Goal: Navigation & Orientation: Find specific page/section

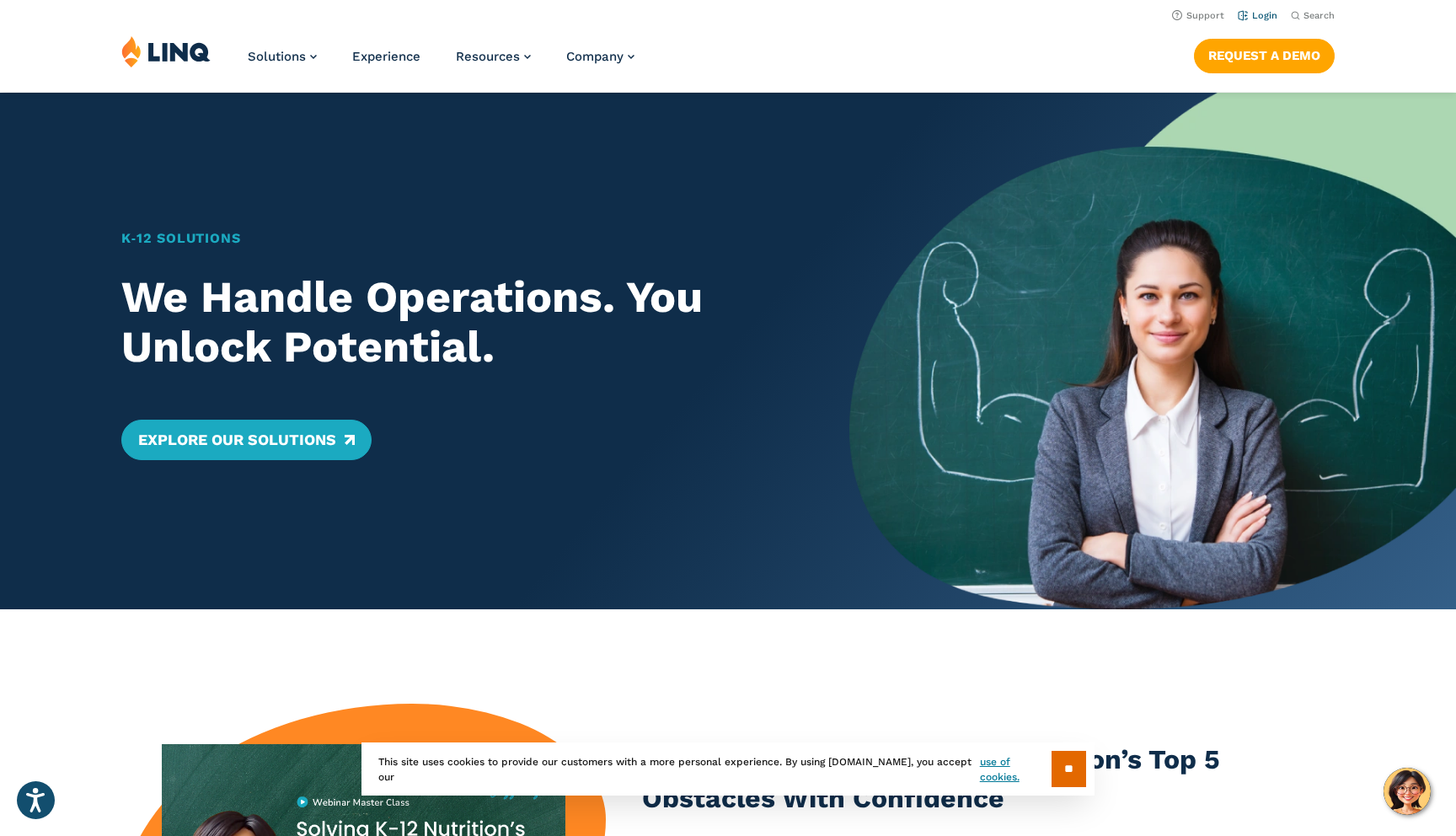
click at [1268, 16] on link "Login" at bounding box center [1258, 15] width 40 height 11
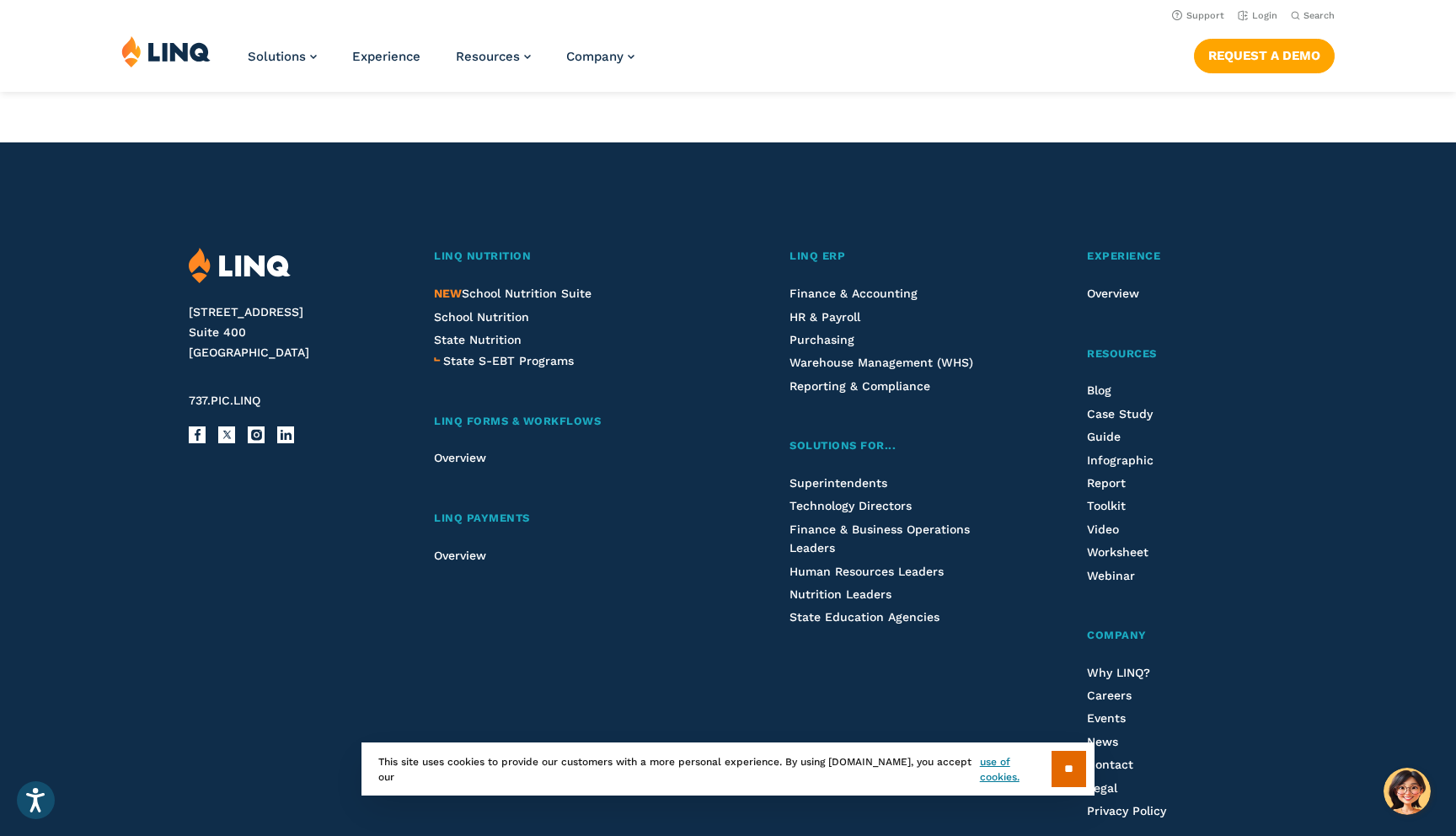
scroll to position [1677, 0]
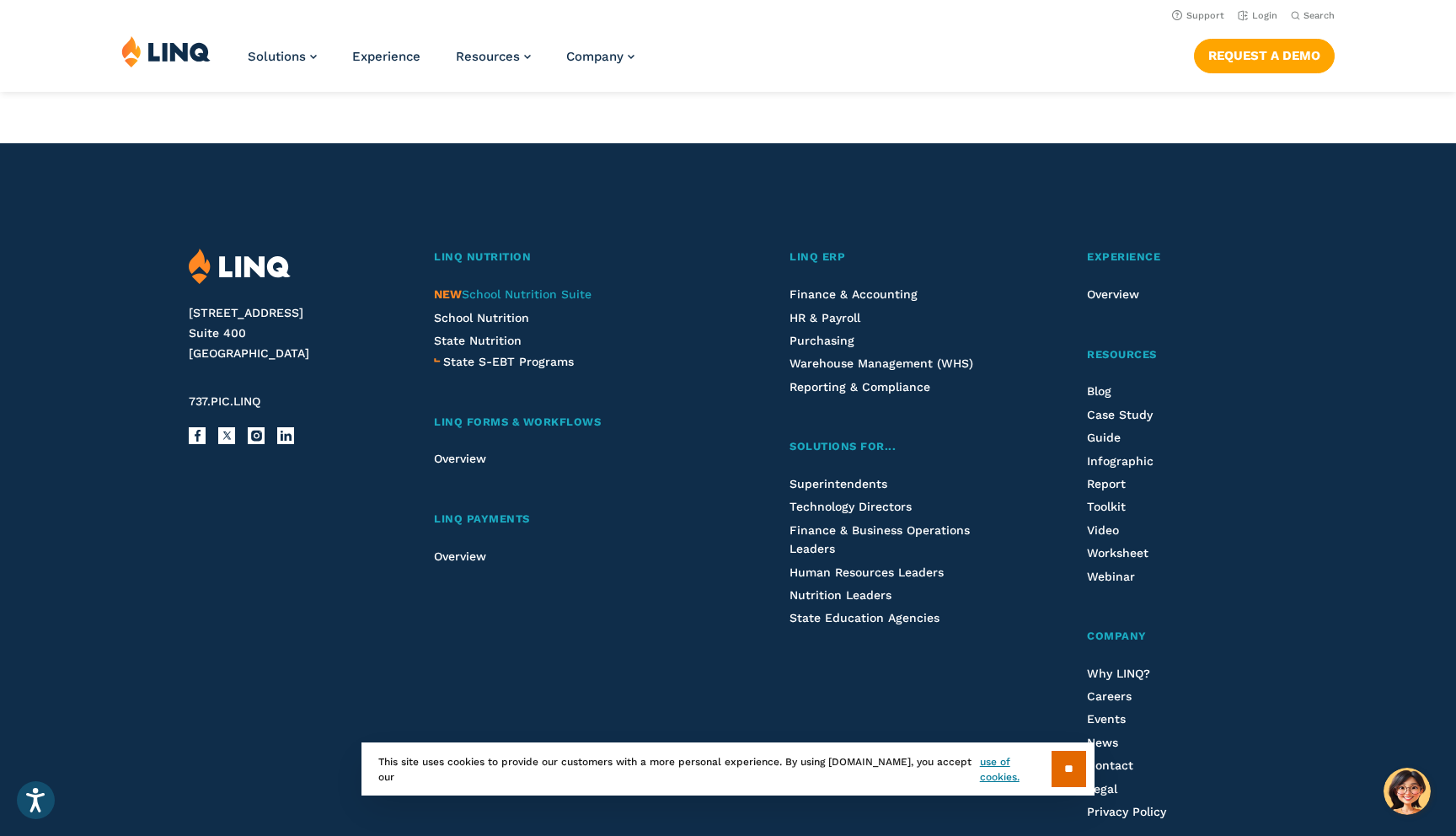
click at [562, 297] on span "NEW School Nutrition Suite" at bounding box center [512, 294] width 157 height 14
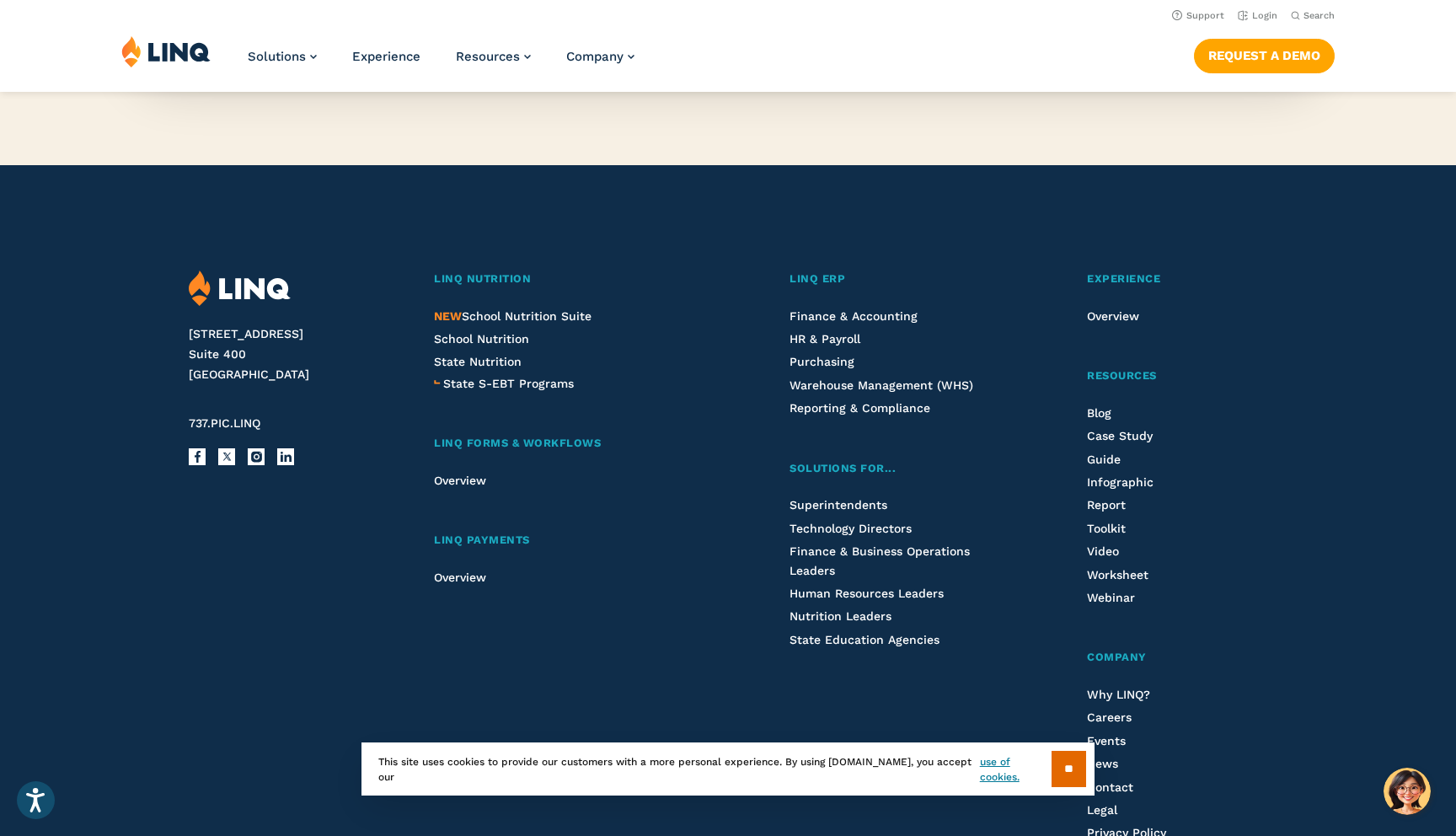
scroll to position [1834, 0]
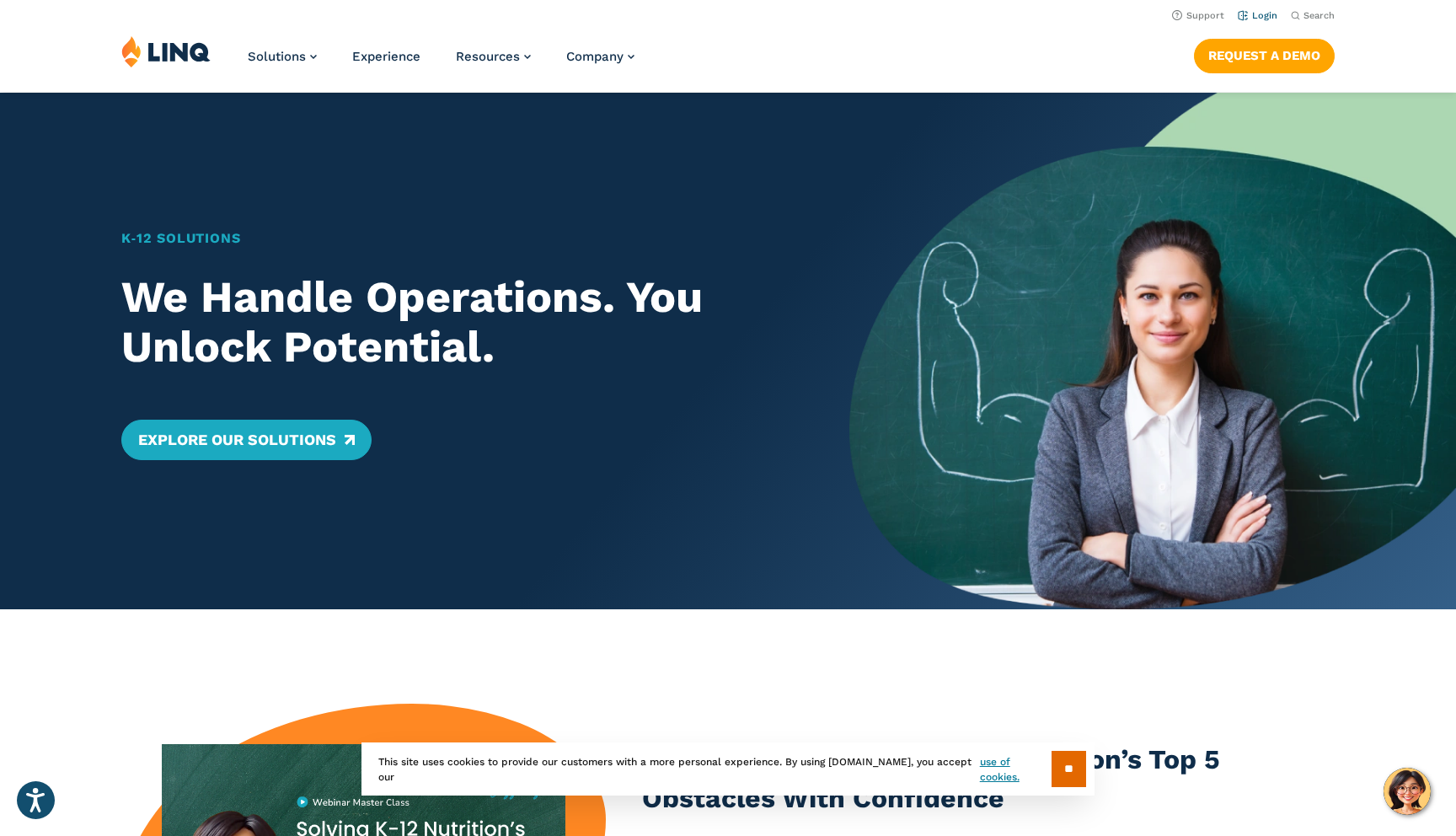
click at [1264, 16] on link "Login" at bounding box center [1258, 15] width 40 height 11
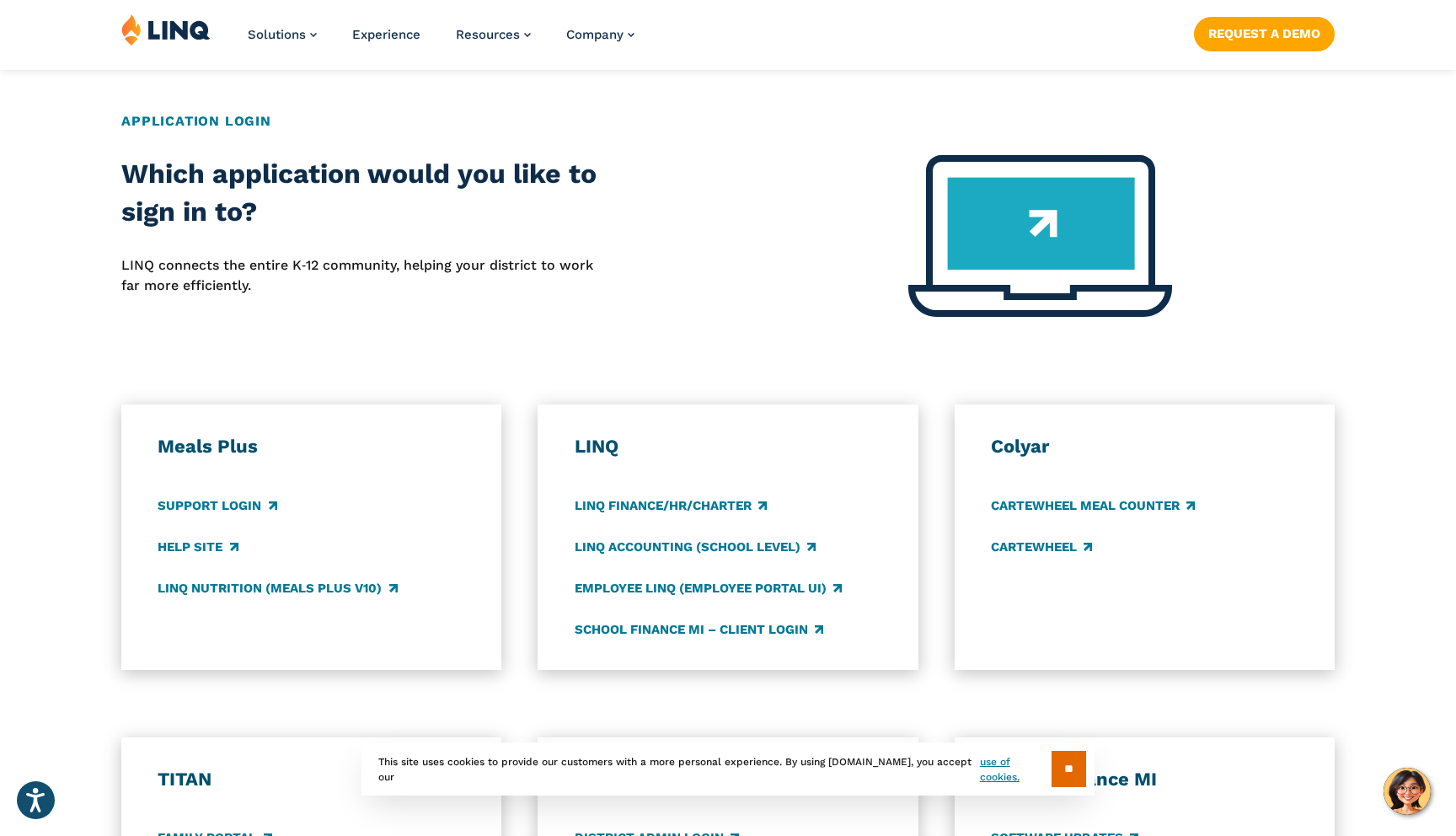
scroll to position [634, 0]
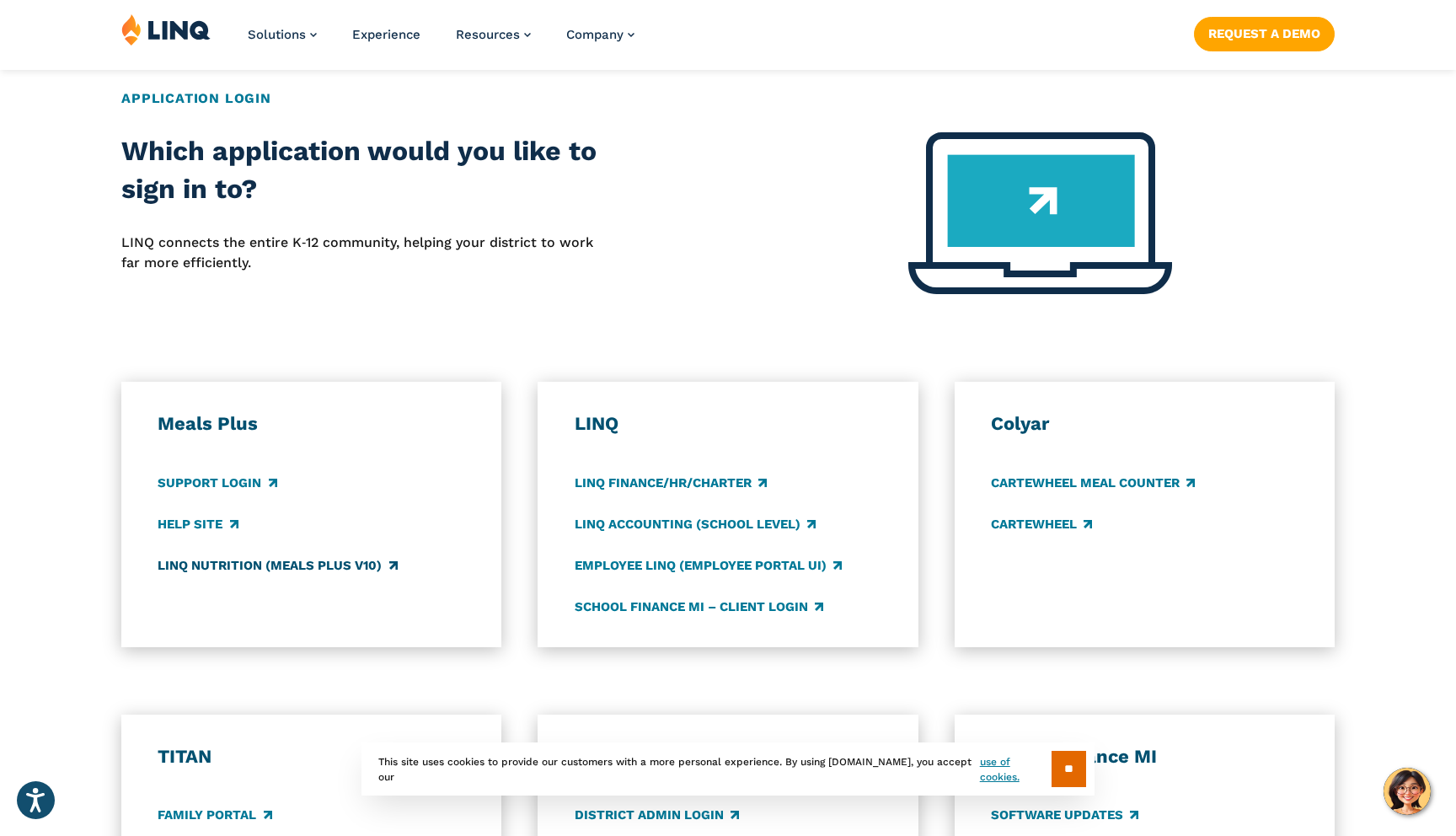
click at [273, 569] on link "LINQ Nutrition (Meals Plus v10)" at bounding box center [276, 565] width 239 height 18
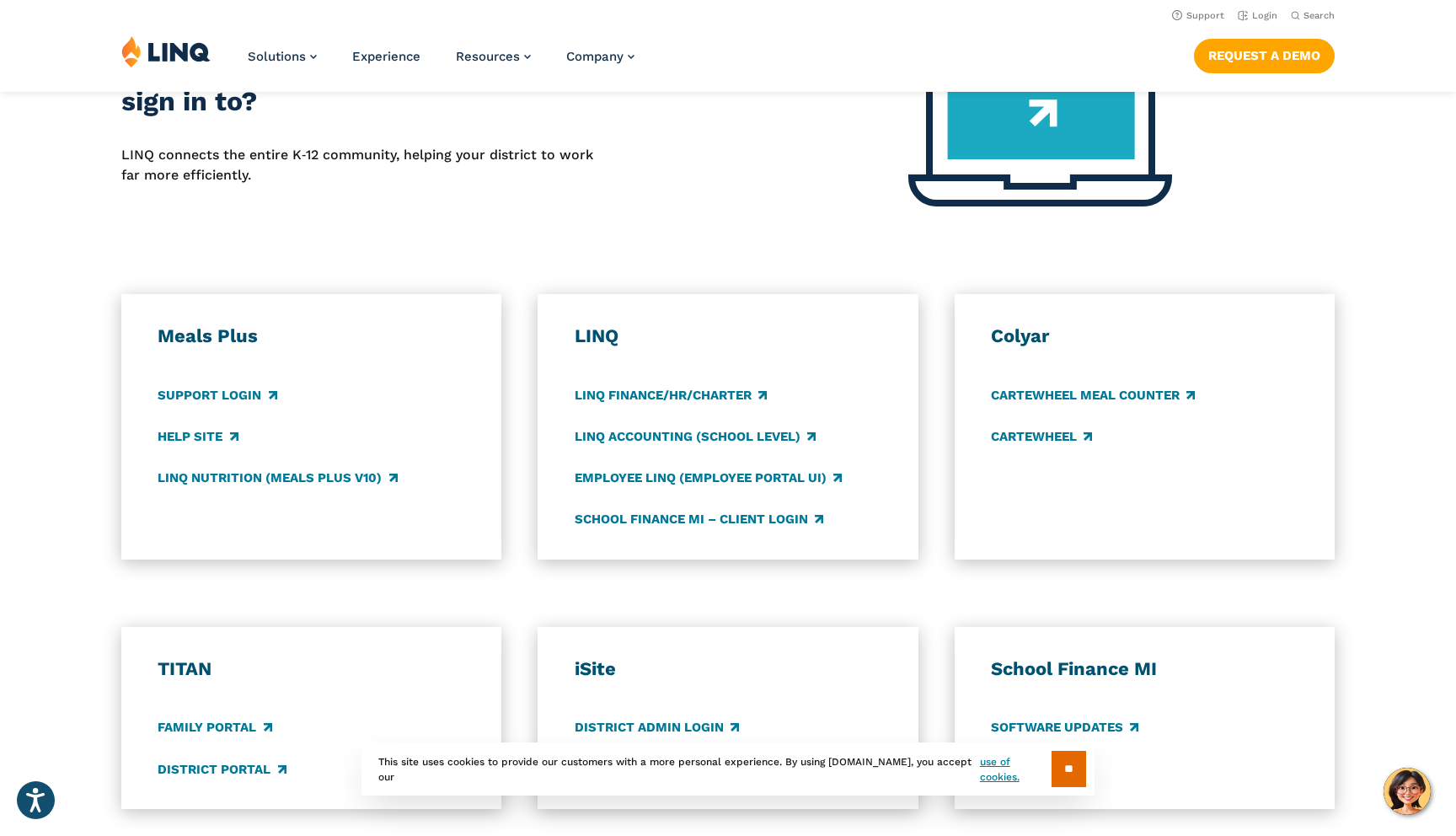
scroll to position [0, 0]
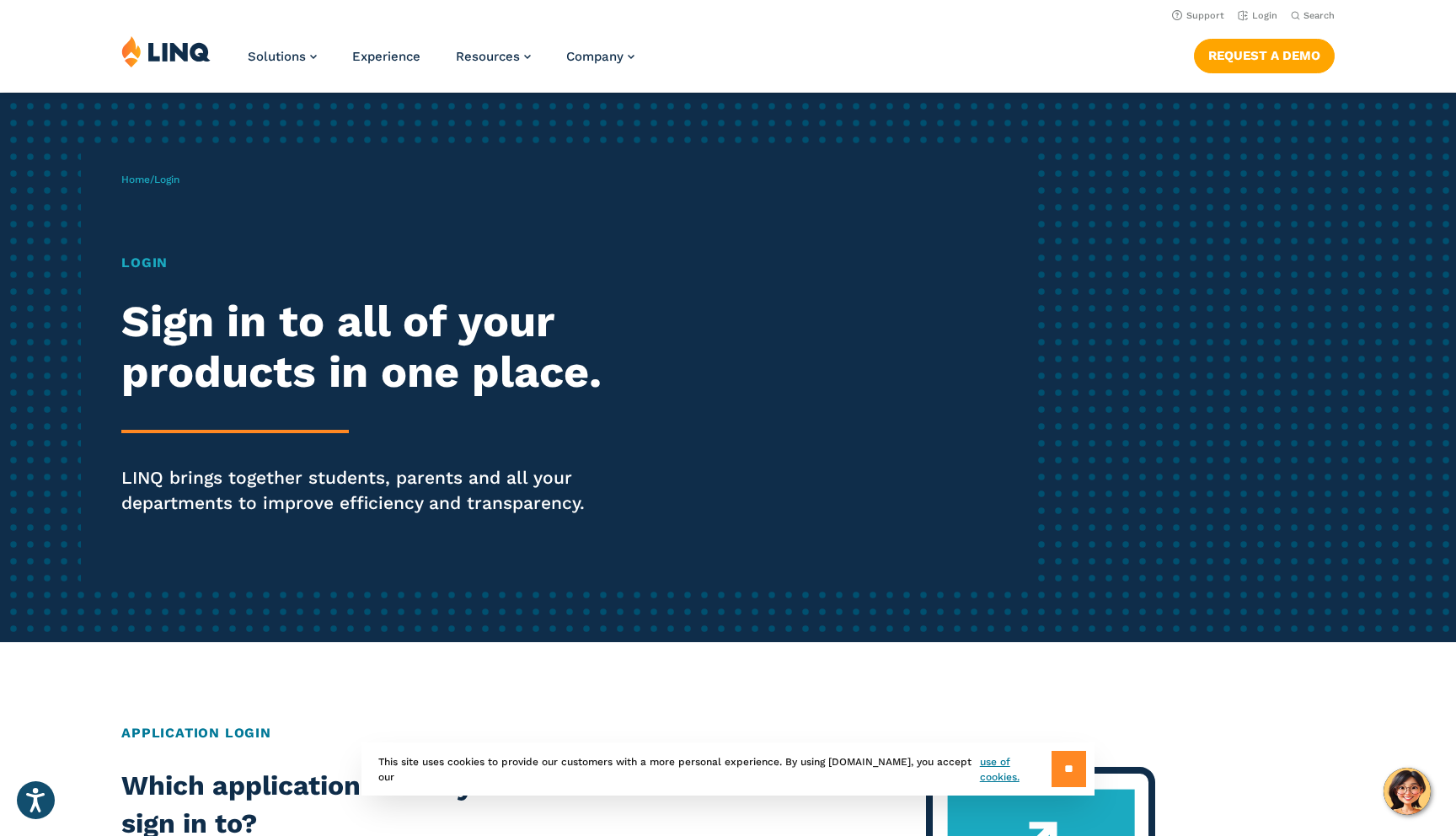
click at [1057, 756] on input "**" at bounding box center [1069, 769] width 35 height 36
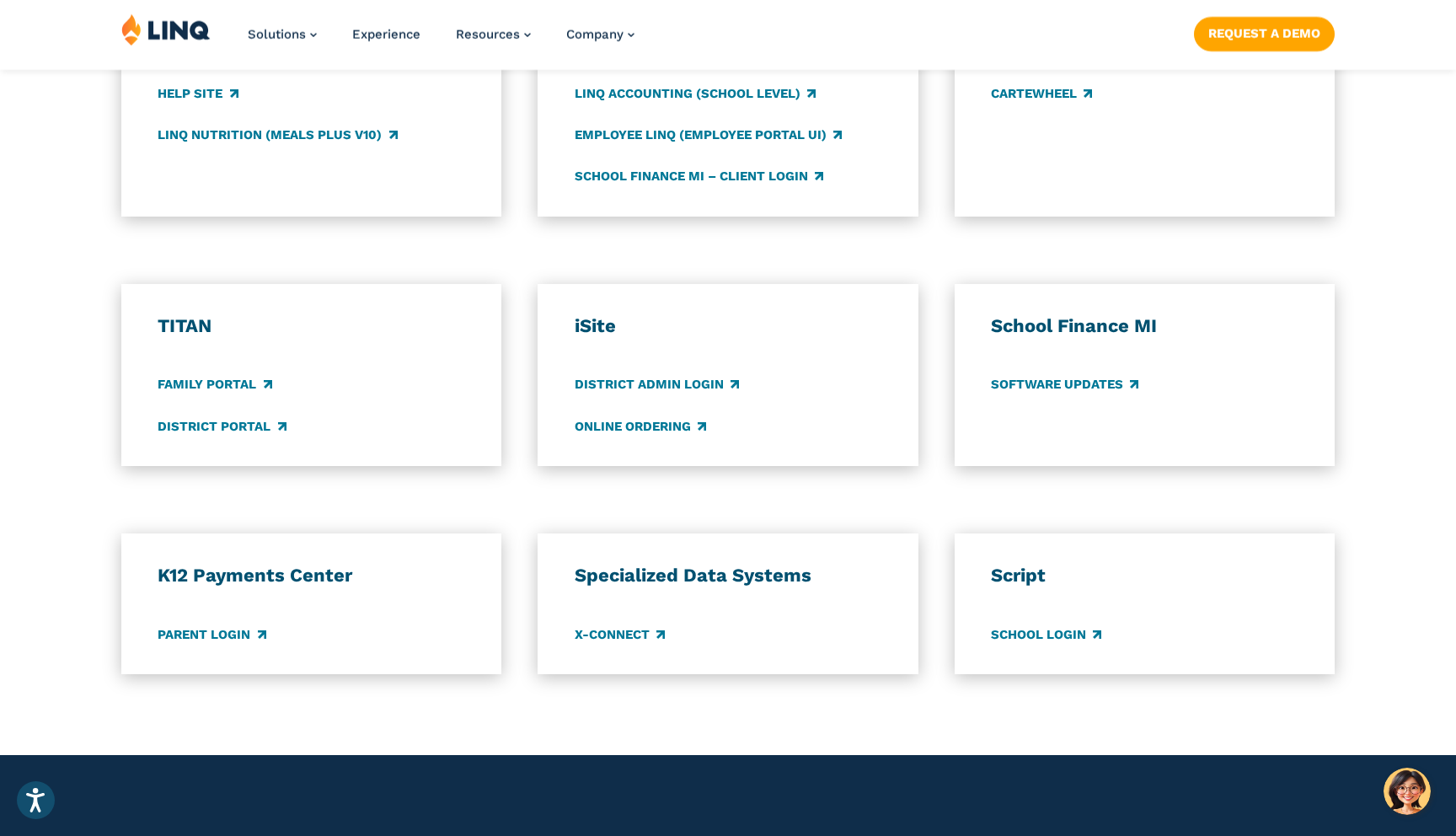
scroll to position [1098, 0]
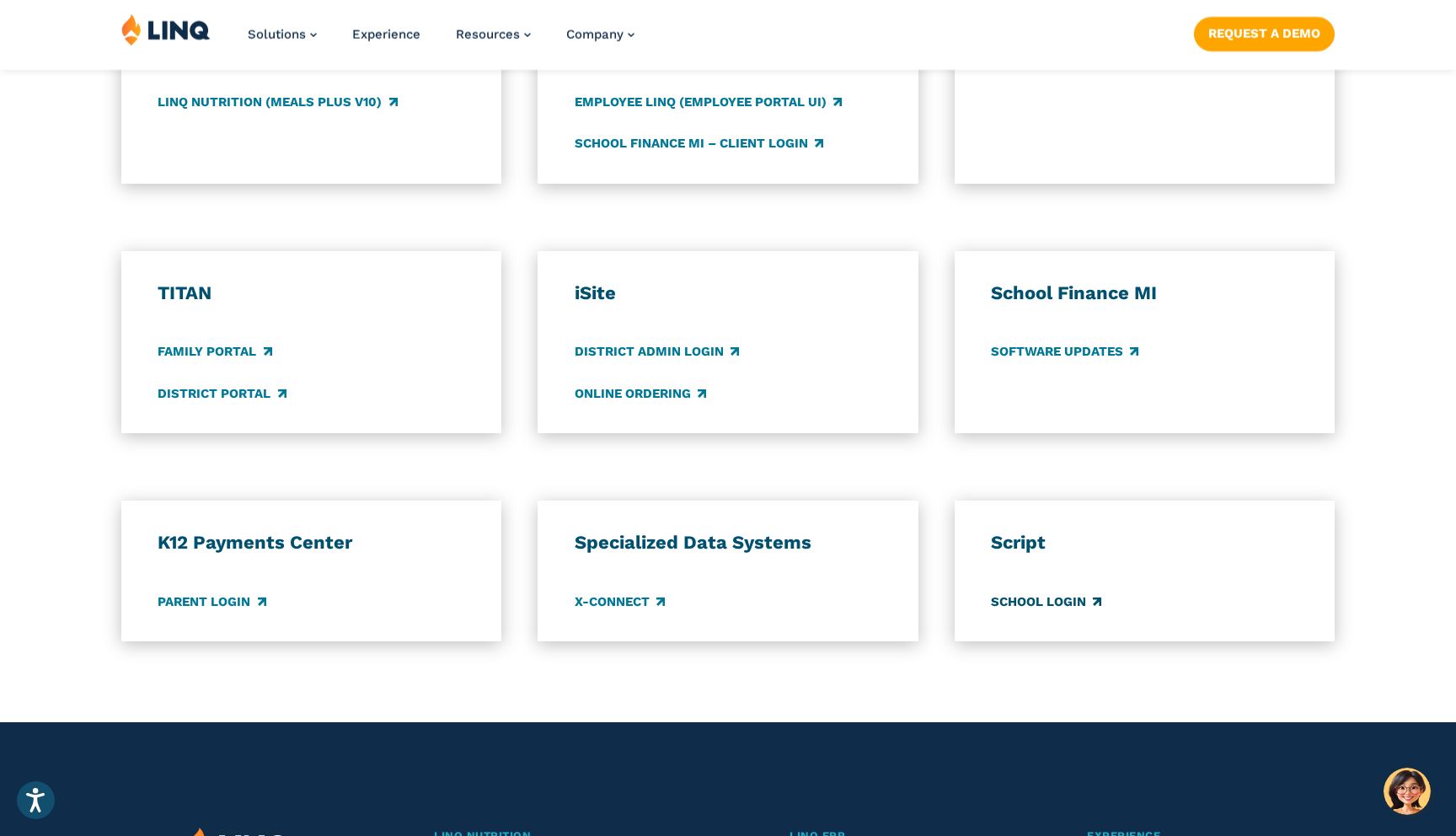
click at [1053, 606] on link "School Login" at bounding box center [1045, 602] width 110 height 18
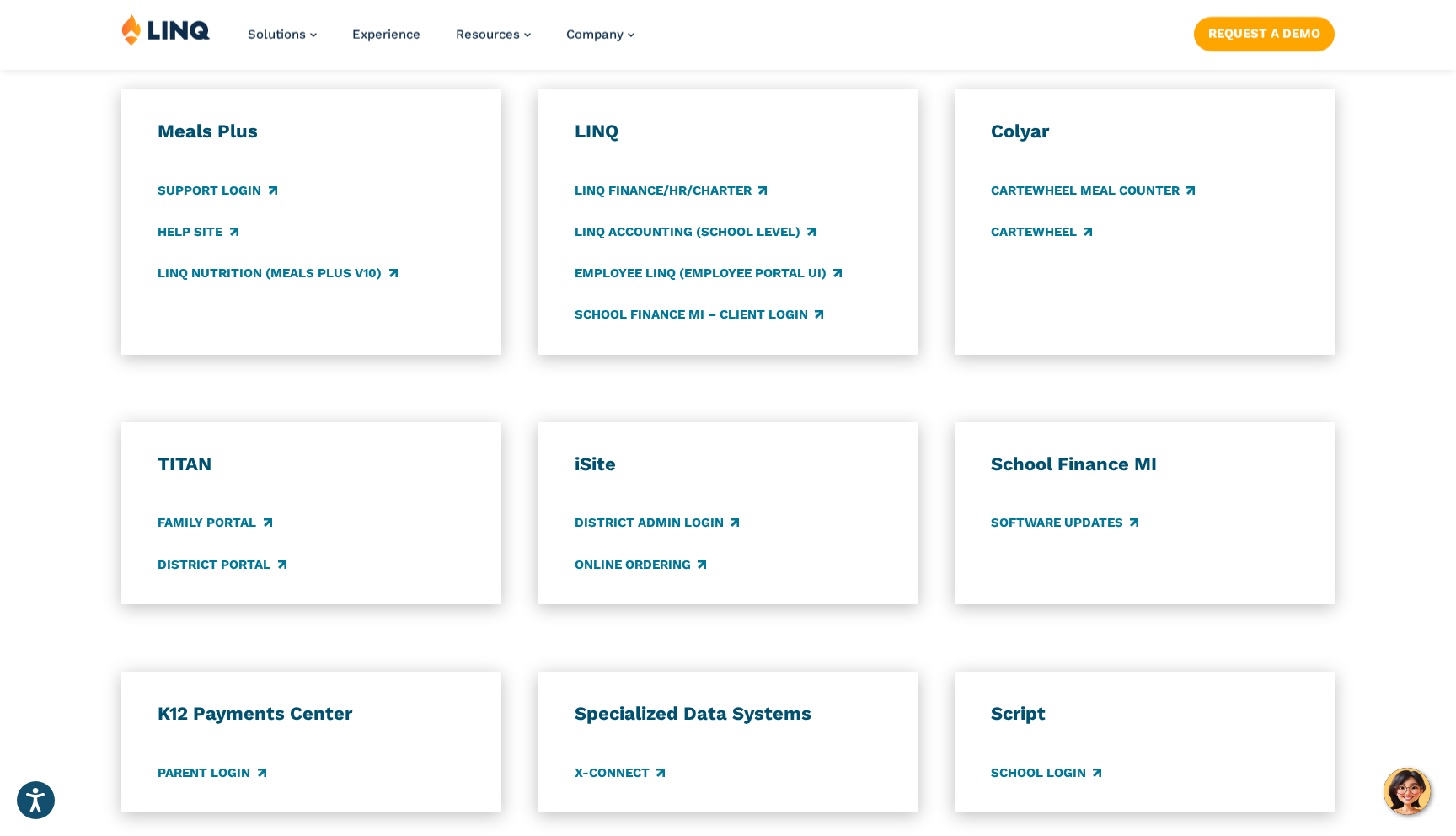
scroll to position [929, 0]
click at [665, 272] on link "Employee LINQ (Employee Portal UI)" at bounding box center [708, 271] width 267 height 18
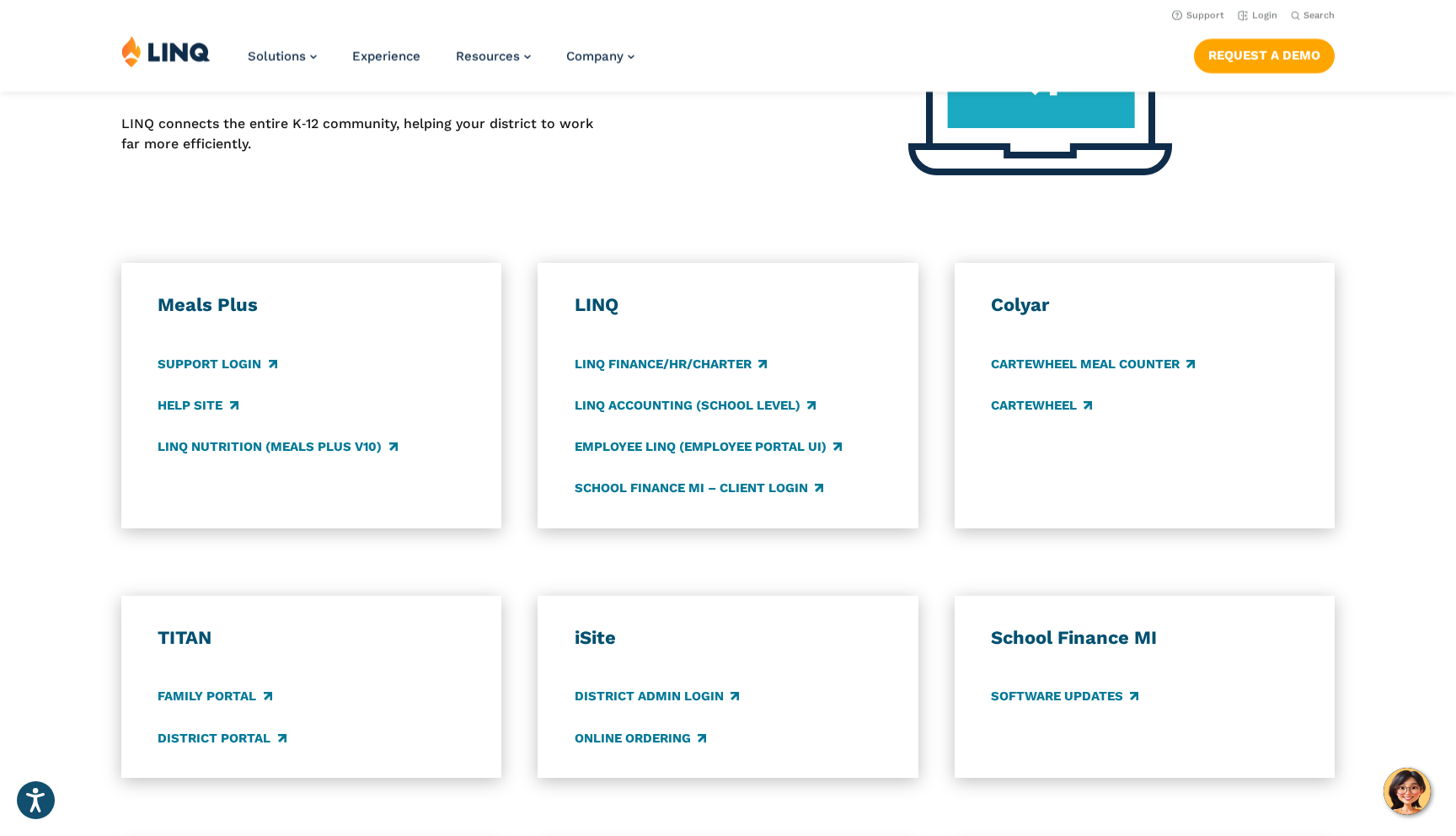
scroll to position [750, 0]
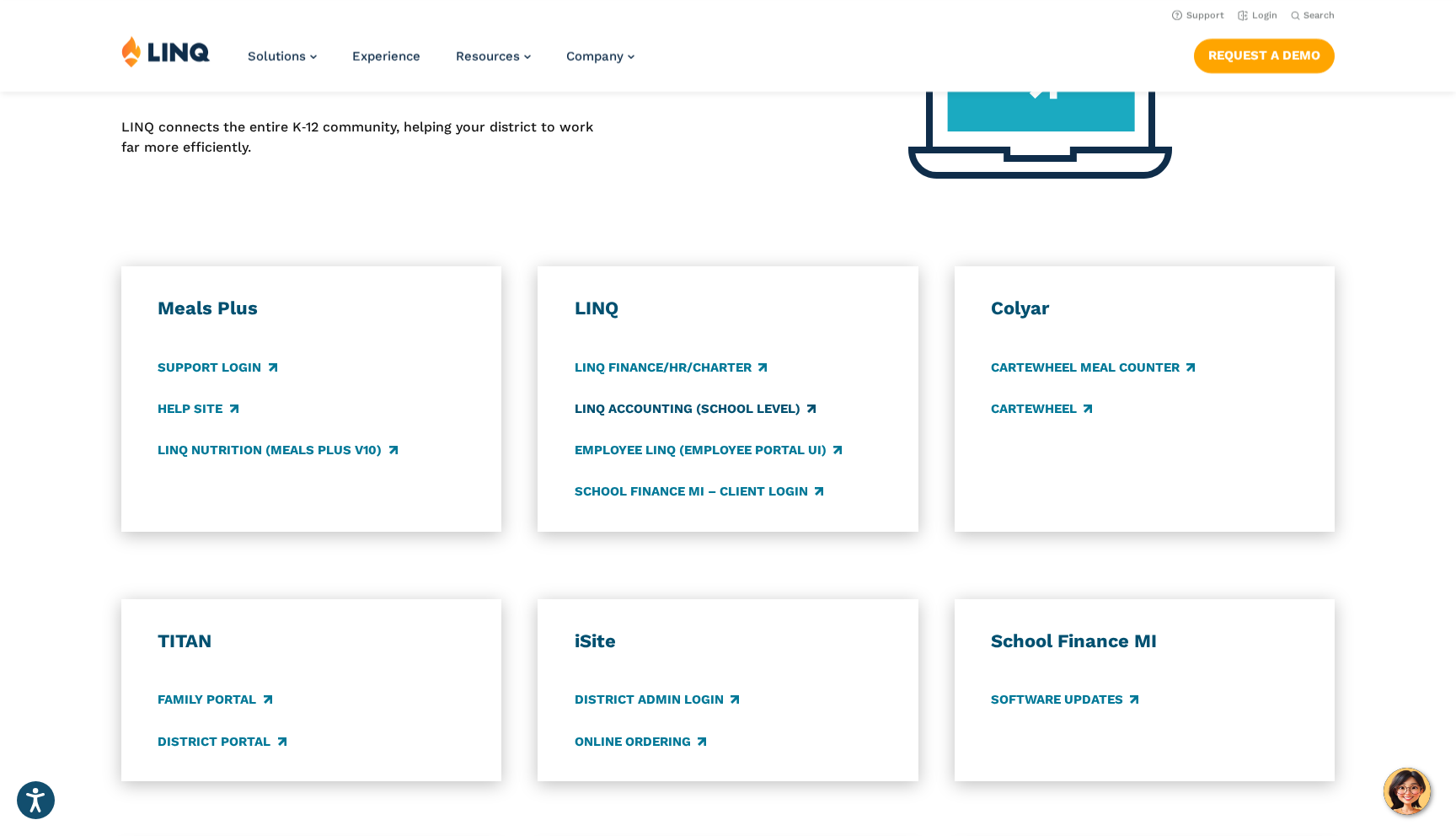
click at [673, 408] on link "LINQ Accounting (school level)" at bounding box center [694, 408] width 241 height 18
